Goal: Find specific page/section: Find specific page/section

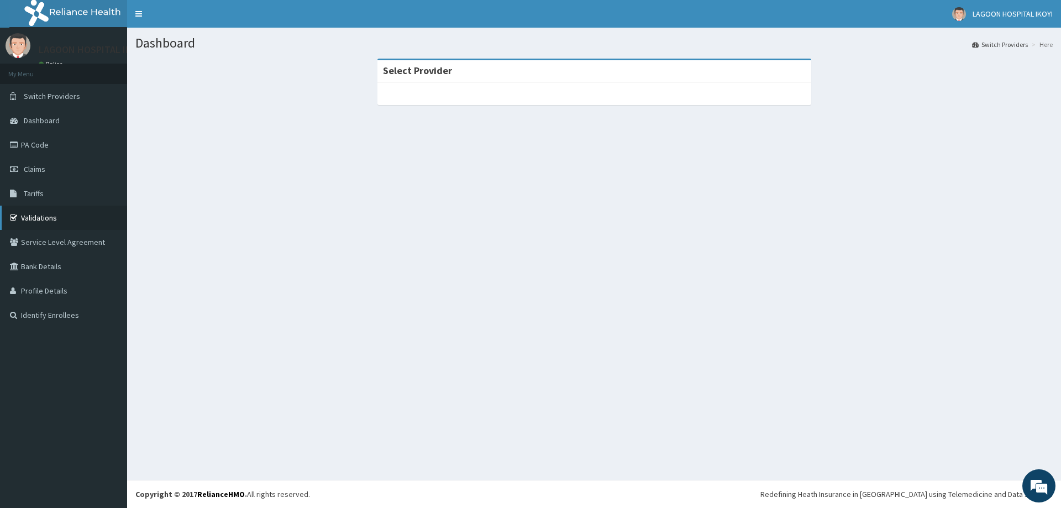
click at [52, 218] on link "Validations" at bounding box center [63, 217] width 127 height 24
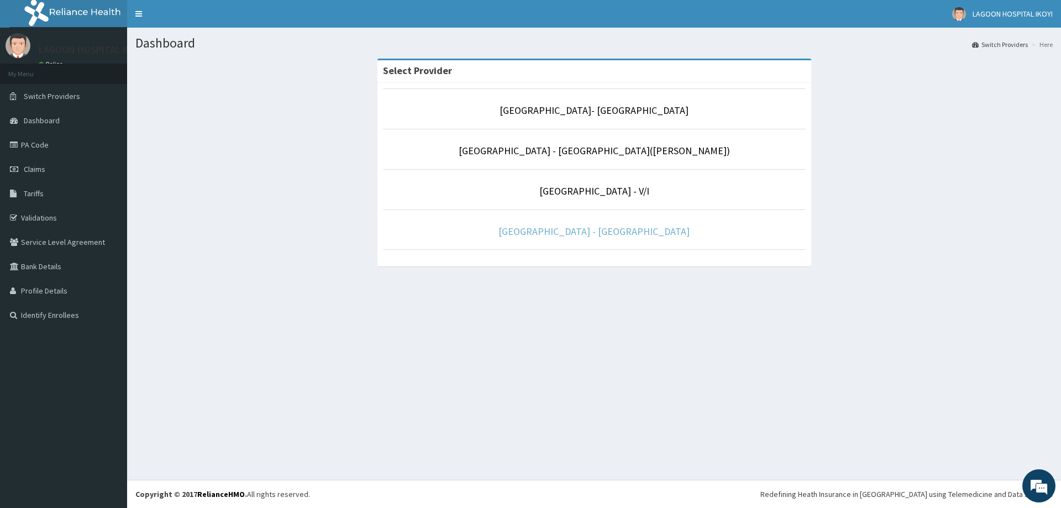
click at [606, 231] on link "[GEOGRAPHIC_DATA] - [GEOGRAPHIC_DATA]" at bounding box center [593, 231] width 191 height 13
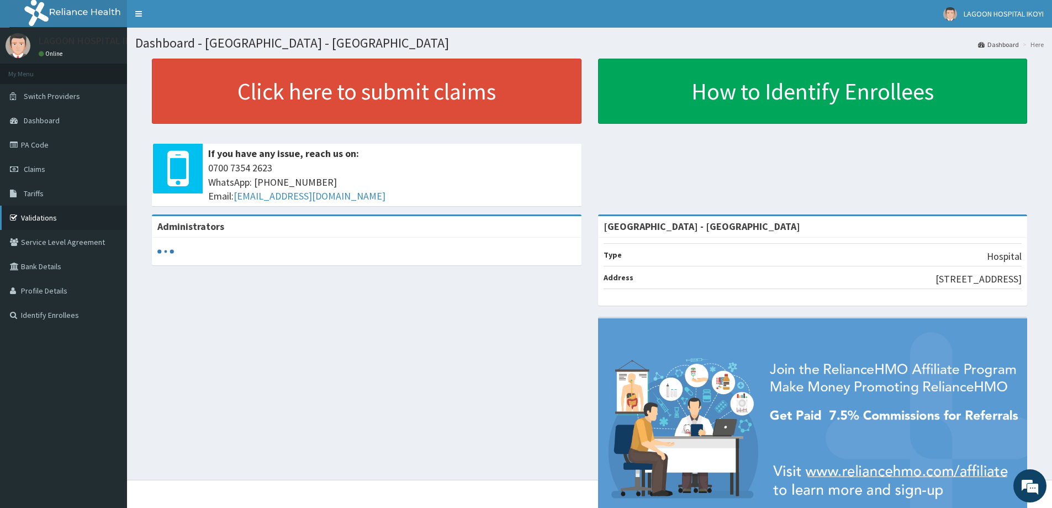
click at [39, 221] on link "Validations" at bounding box center [63, 217] width 127 height 24
